Goal: Communication & Community: Answer question/provide support

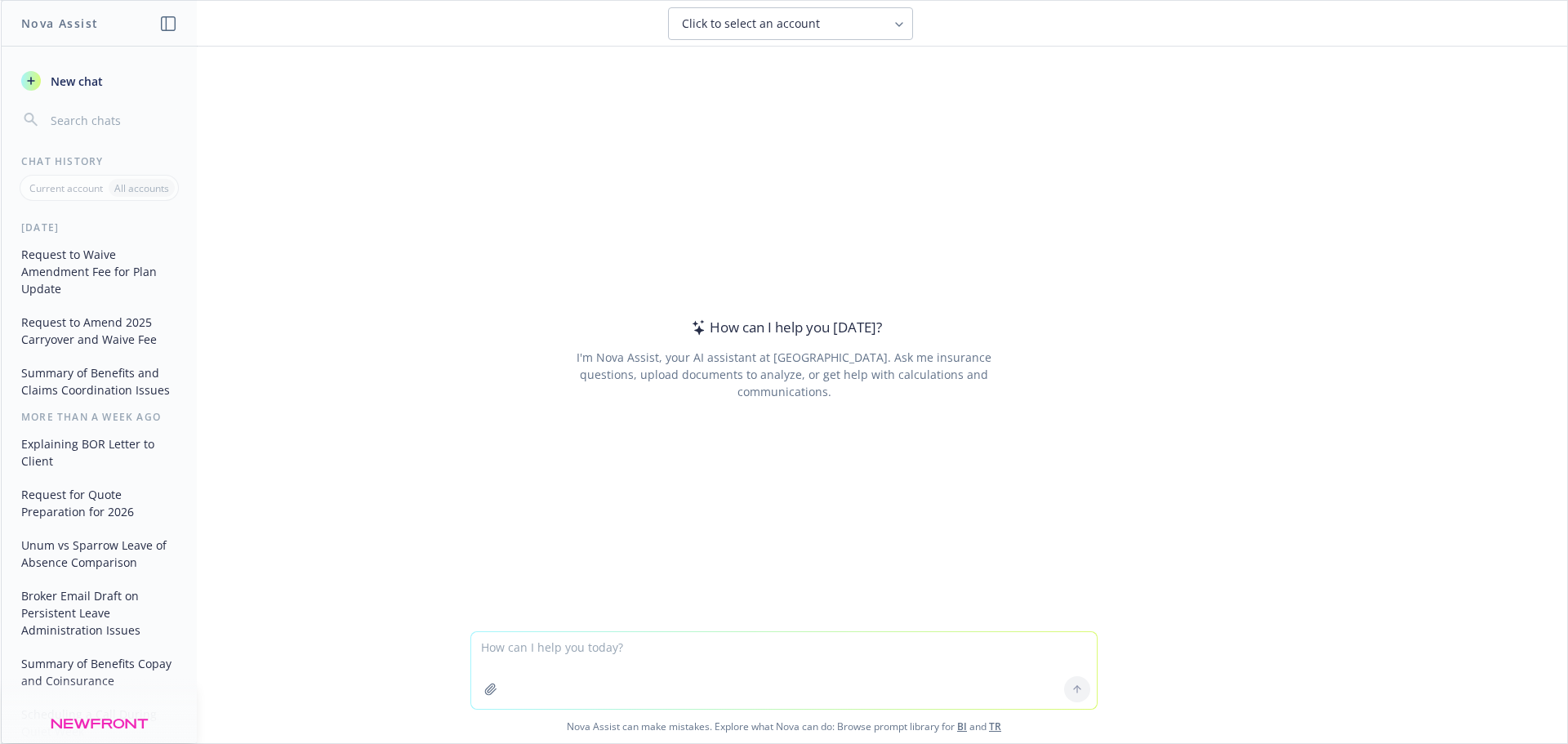
click at [552, 652] on textarea at bounding box center [784, 670] width 625 height 77
click at [654, 652] on textarea "provide response to:" at bounding box center [784, 670] width 625 height 77
paste textarea "As we move through the second half of the year, client needs always become more…"
type textarea "provide response to: As we move through the second half of the year, client nee…"
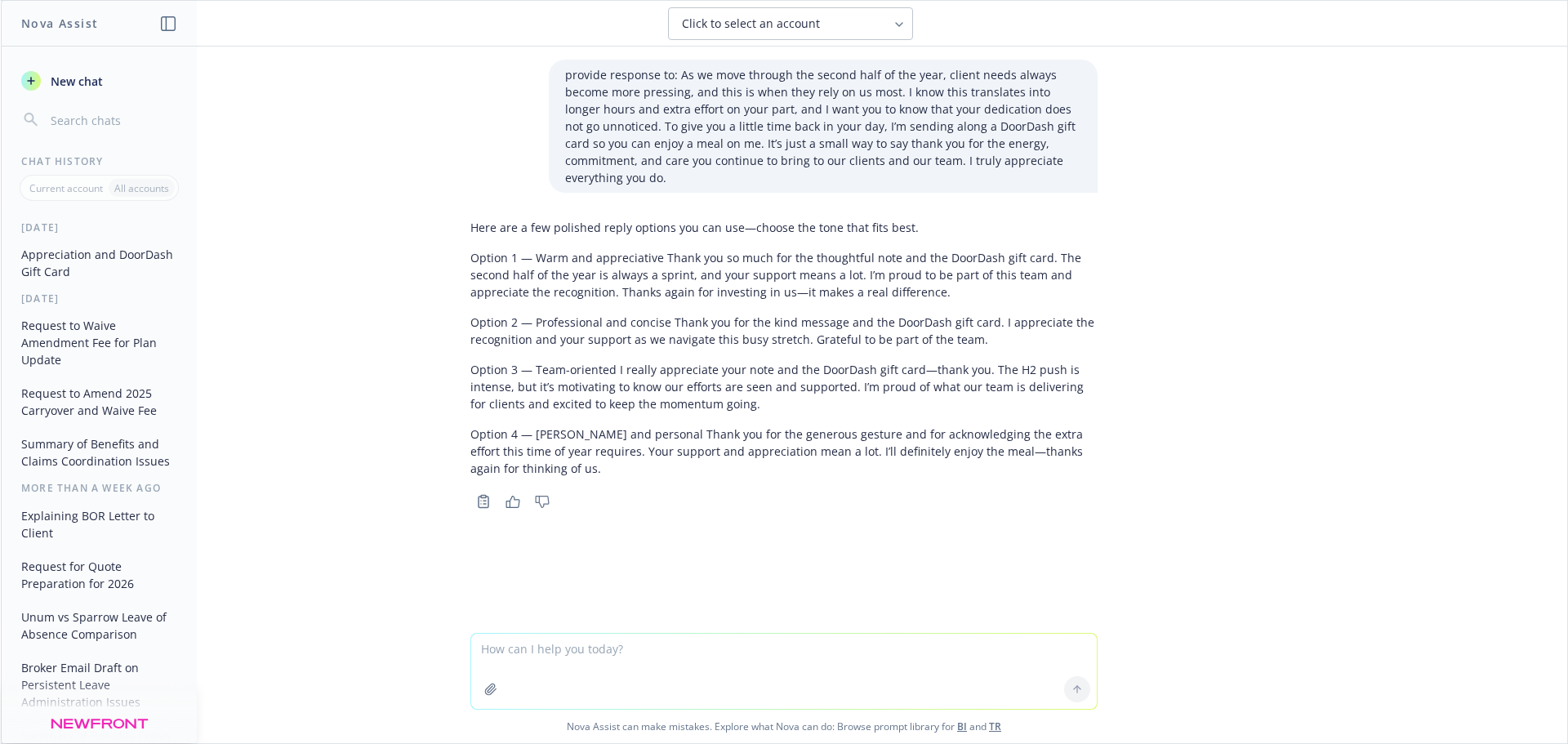
click at [580, 285] on div "Here are a few polished reply options you can use—choose the tone that fits bes…" at bounding box center [784, 348] width 627 height 271
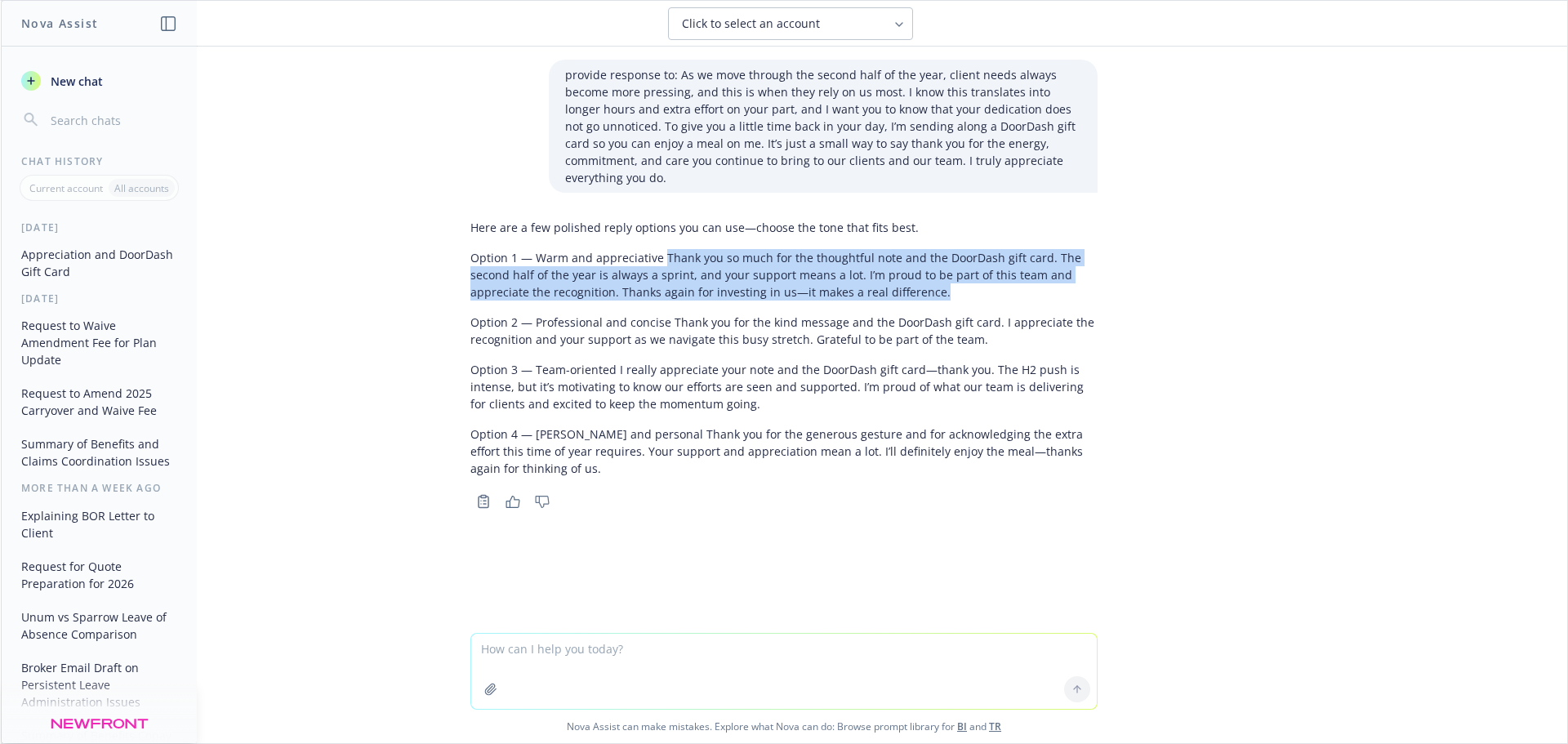
drag, startPoint x: 656, startPoint y: 241, endPoint x: 952, endPoint y: 268, distance: 297.2
click at [952, 268] on p "Option 1 — Warm and appreciative Thank you so much for the thoughtful note and …" at bounding box center [784, 275] width 627 height 51
copy p "Thank you so much for the thoughtful note and the DoorDash gift card. The secon…"
drag, startPoint x: 857, startPoint y: 260, endPoint x: 911, endPoint y: 283, distance: 58.7
click at [911, 281] on p "Option 1 — Warm and appreciative Thank you so much for the thoughtful note and …" at bounding box center [784, 275] width 627 height 51
